Goal: Find contact information: Find contact information

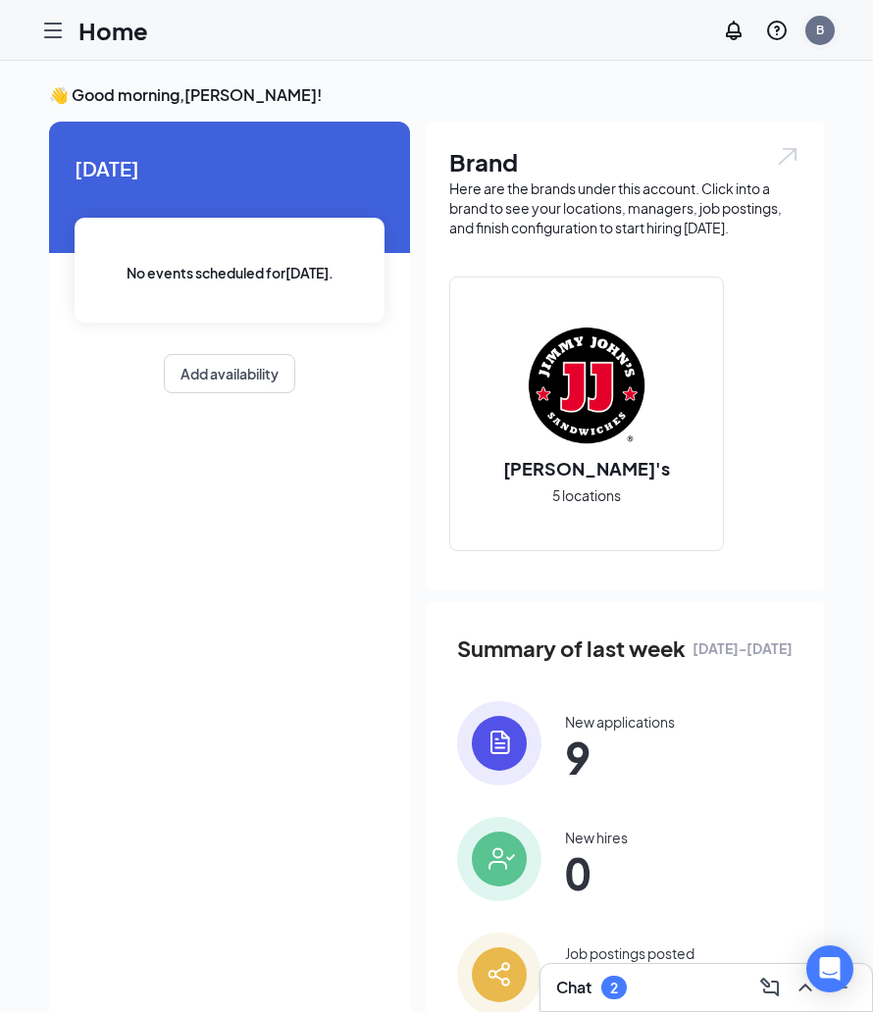
click at [828, 25] on div "B" at bounding box center [819, 30] width 29 height 29
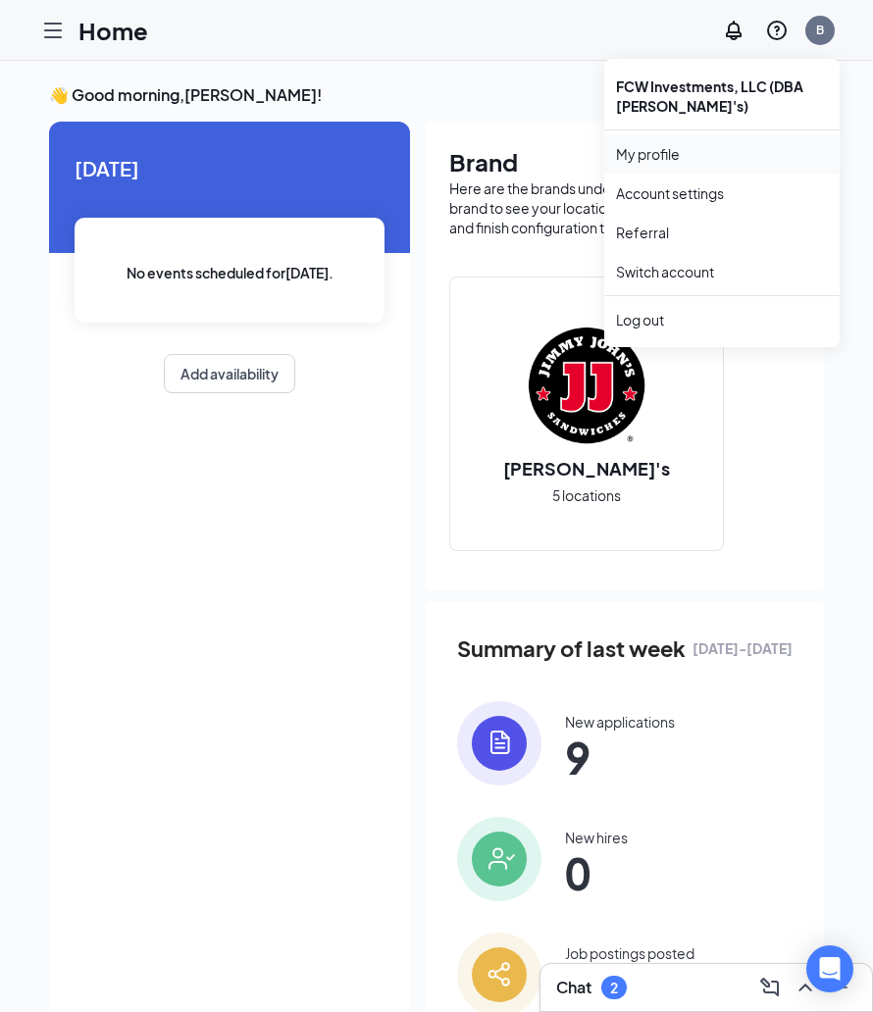
click at [674, 152] on link "My profile" at bounding box center [722, 154] width 212 height 20
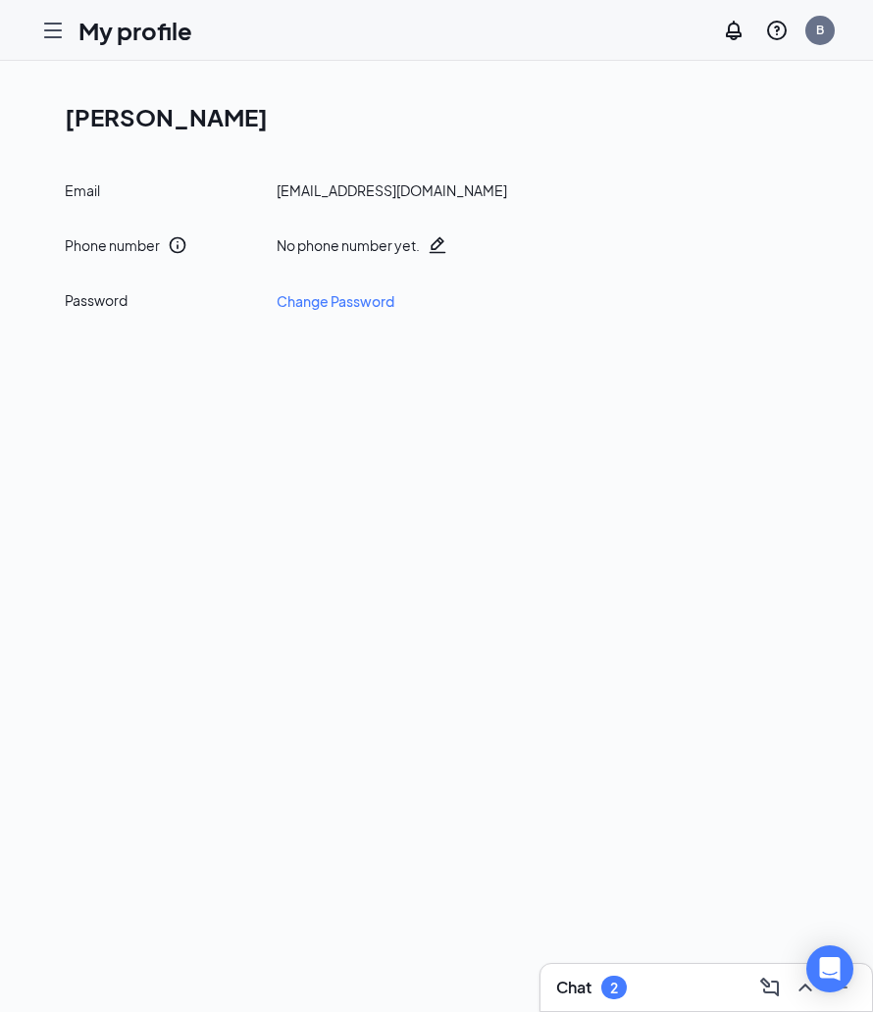
click at [53, 31] on icon "Hamburger" at bounding box center [53, 31] width 24 height 24
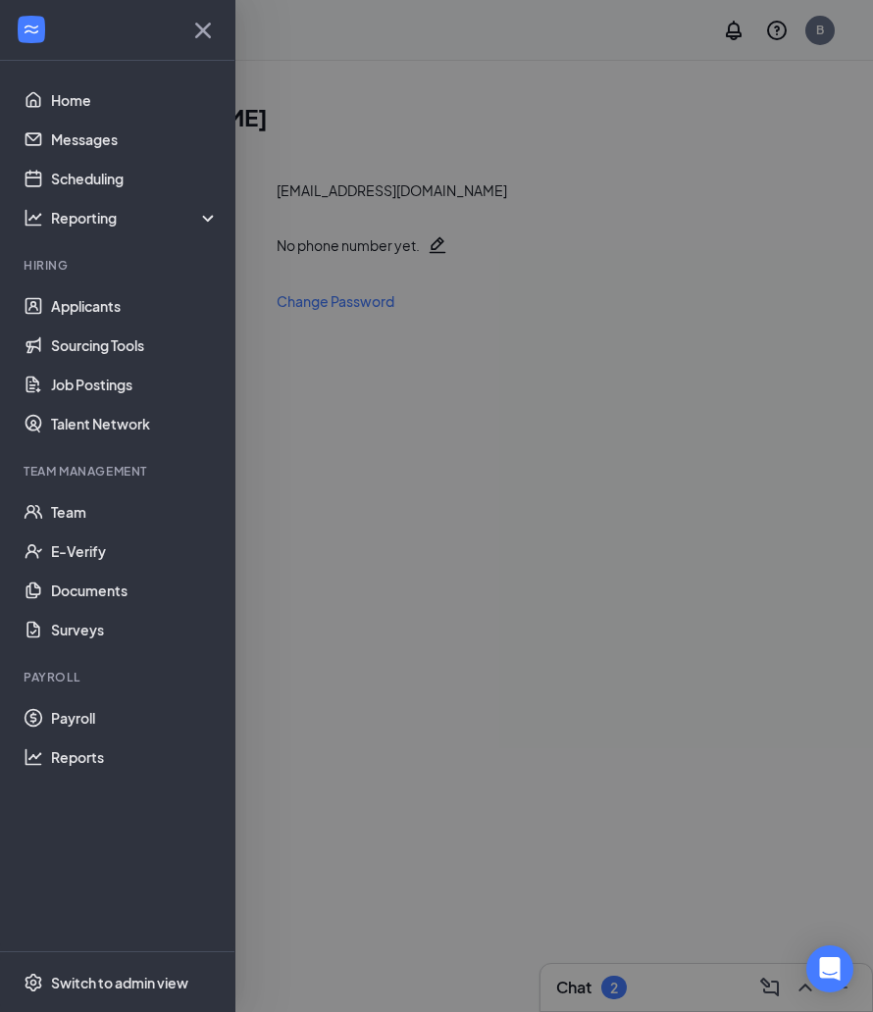
click at [582, 177] on div at bounding box center [436, 506] width 873 height 1012
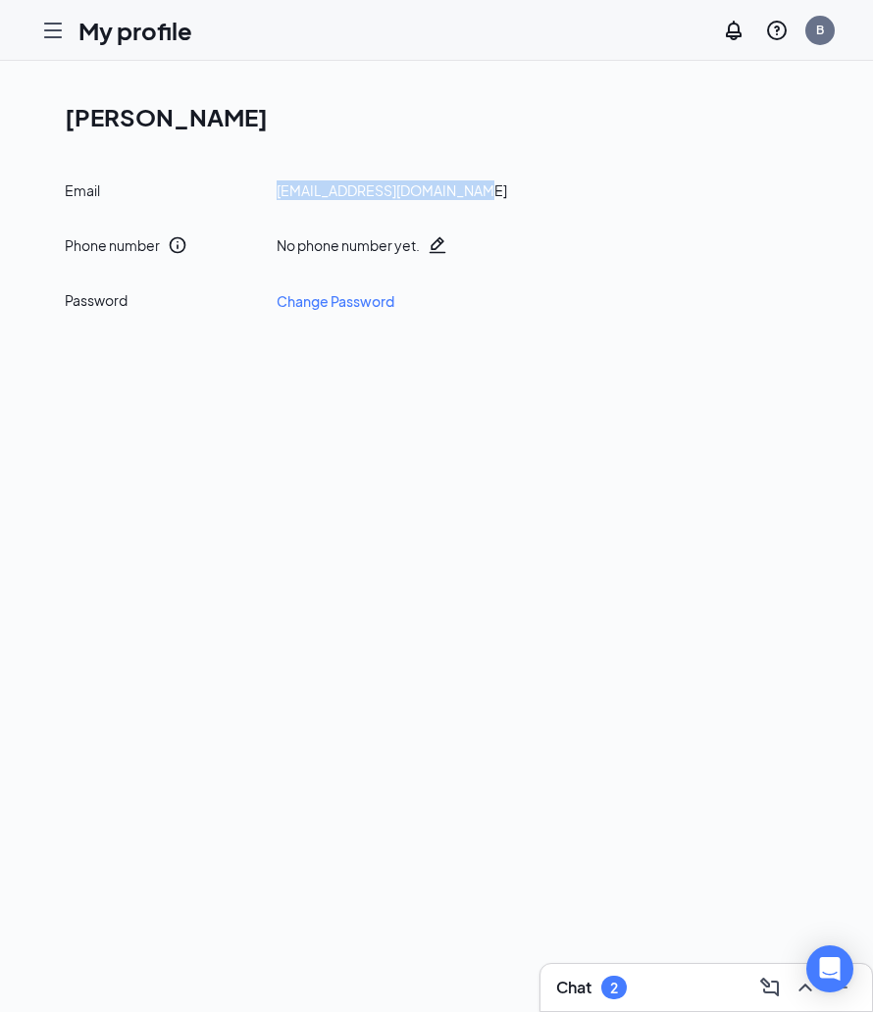
drag, startPoint x: 501, startPoint y: 196, endPoint x: 278, endPoint y: 192, distance: 222.6
click at [276, 192] on div "Email [EMAIL_ADDRESS][DOMAIN_NAME]" at bounding box center [444, 190] width 759 height 20
copy div "[EMAIL_ADDRESS][DOMAIN_NAME]"
